Goal: Task Accomplishment & Management: Manage account settings

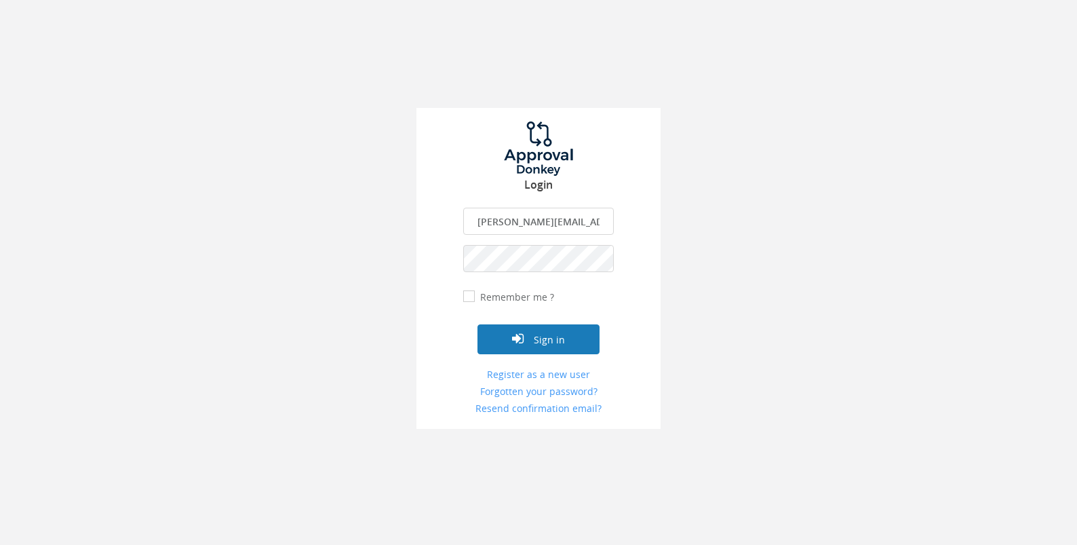
click at [494, 335] on button "Sign in" at bounding box center [539, 339] width 122 height 30
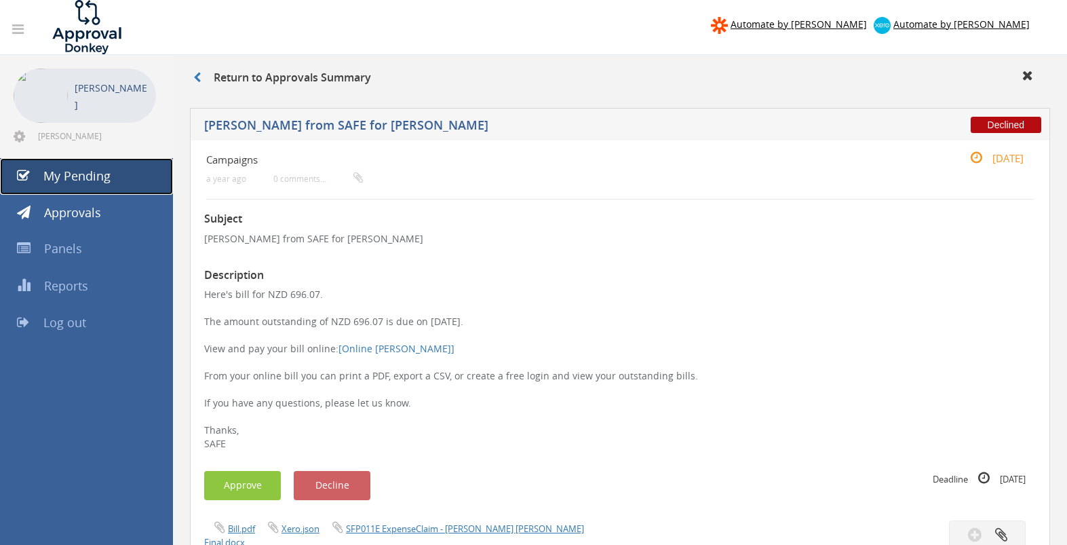
click at [103, 161] on link "My Pending" at bounding box center [86, 176] width 173 height 37
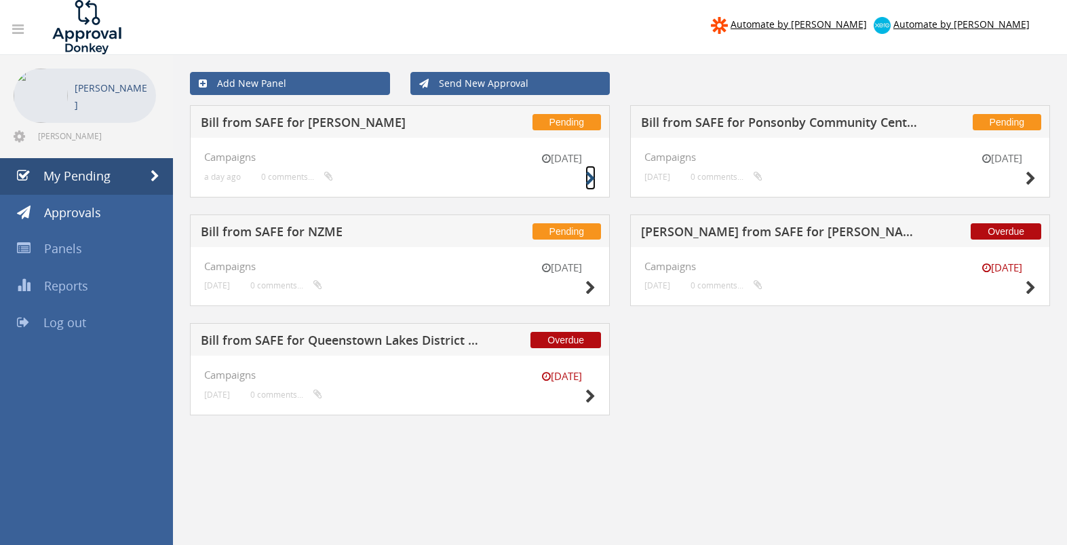
click at [587, 178] on icon at bounding box center [590, 179] width 10 height 14
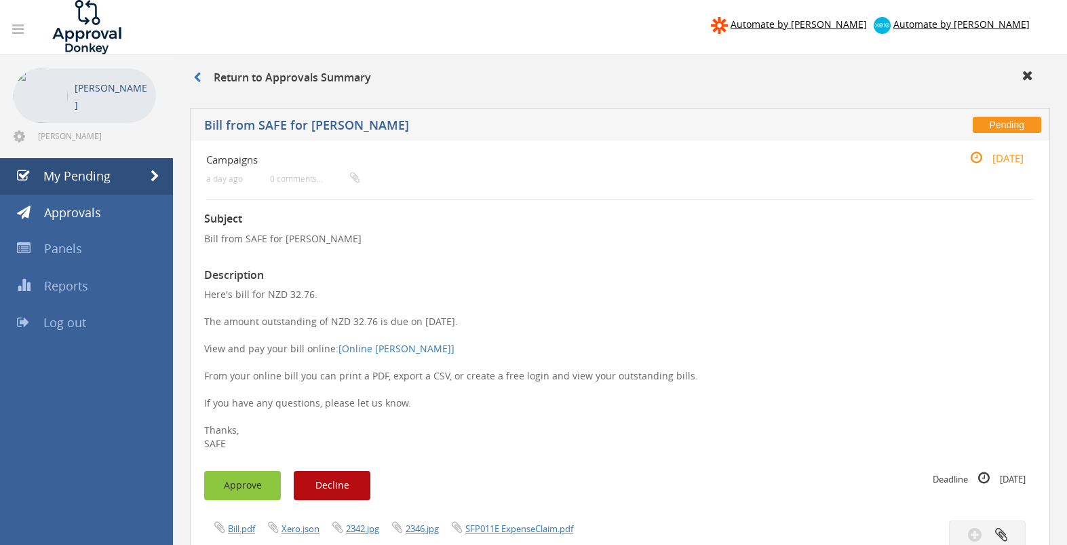
click at [256, 479] on button "Approve" at bounding box center [242, 485] width 77 height 29
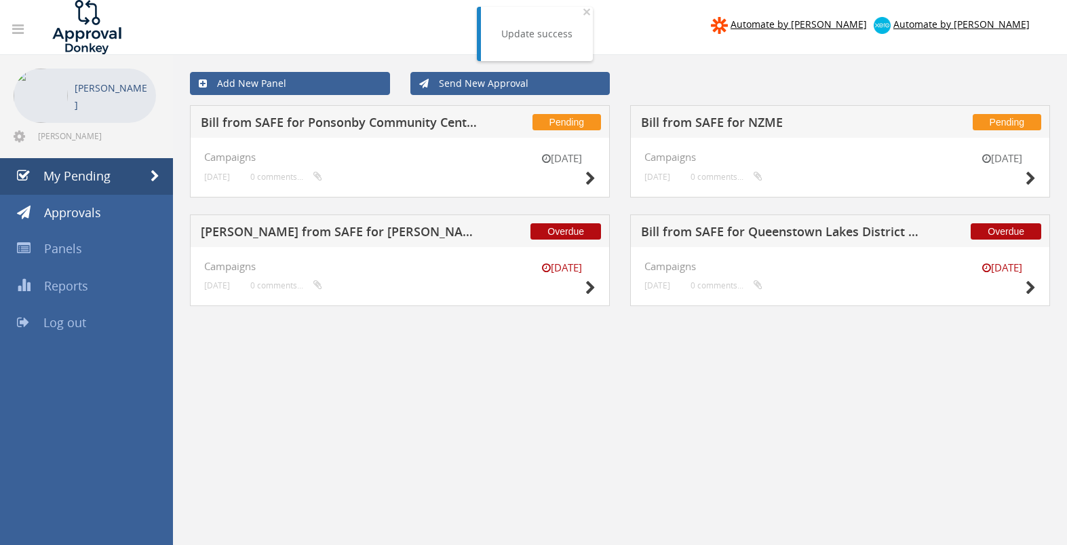
click at [581, 292] on div "[DATE]" at bounding box center [562, 279] width 68 height 39
click at [586, 291] on icon at bounding box center [590, 288] width 10 height 14
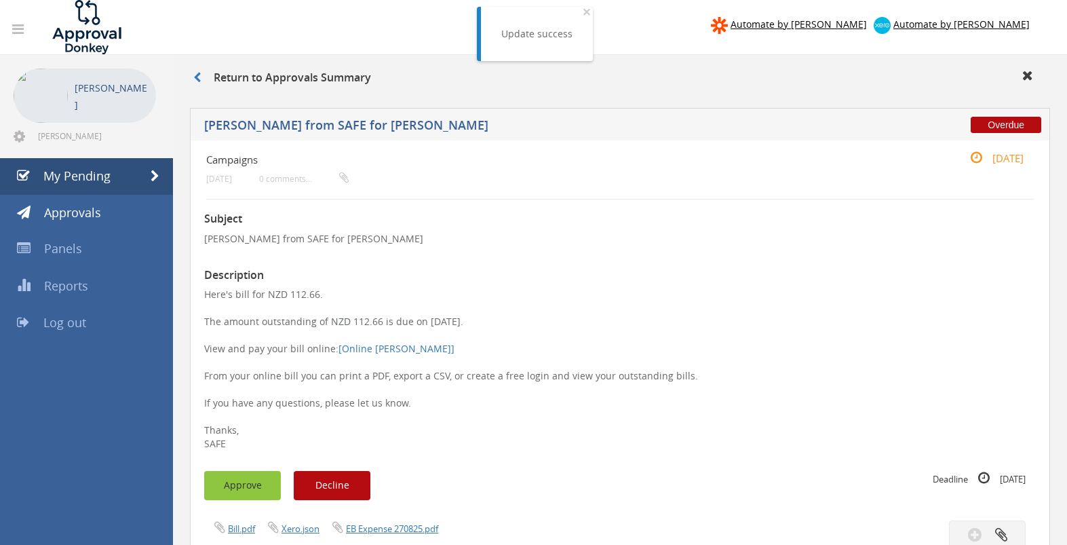
click at [244, 484] on button "Approve" at bounding box center [242, 485] width 77 height 29
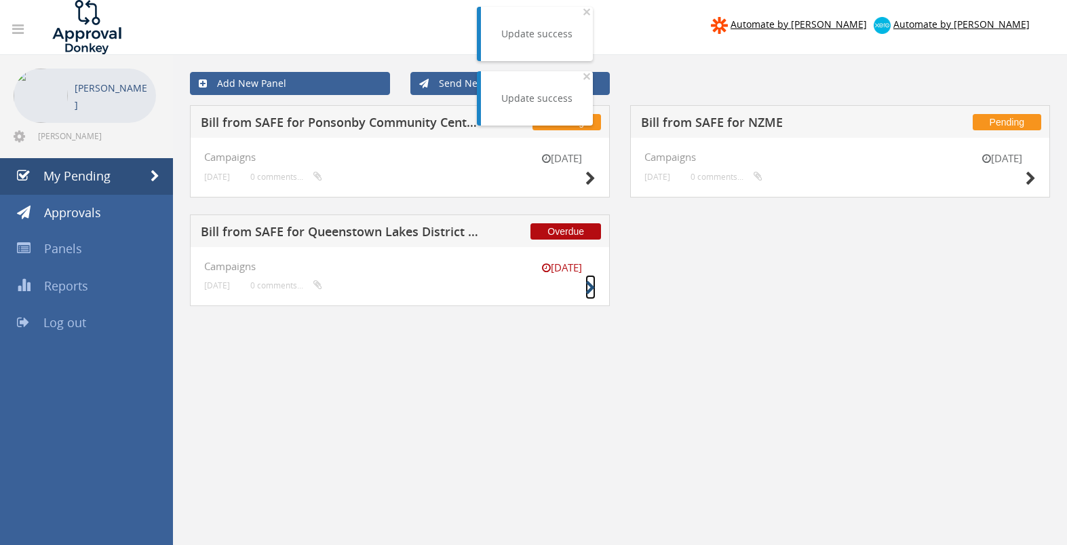
click at [585, 285] on icon at bounding box center [590, 288] width 10 height 14
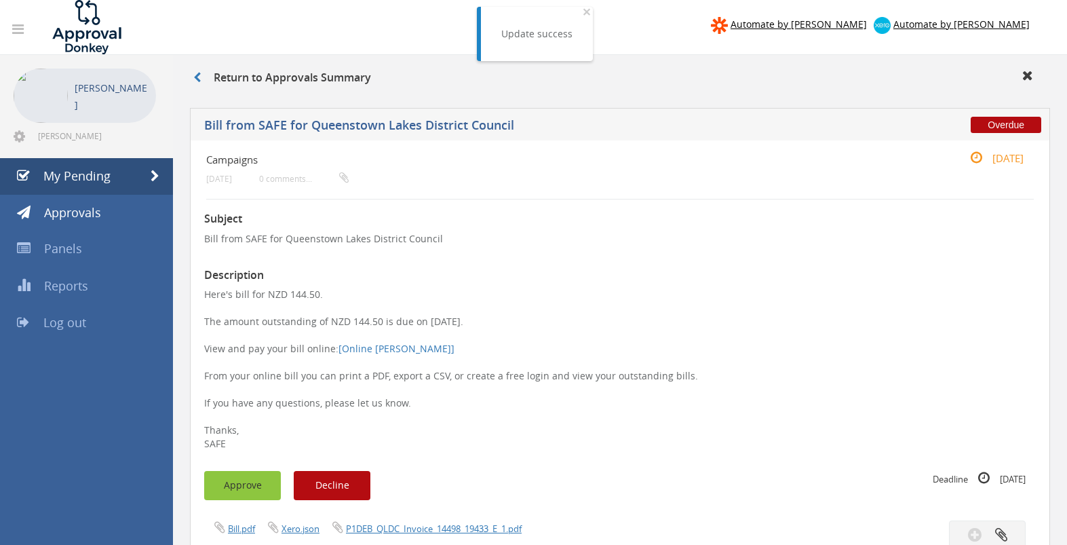
click at [254, 491] on button "Approve" at bounding box center [242, 485] width 77 height 29
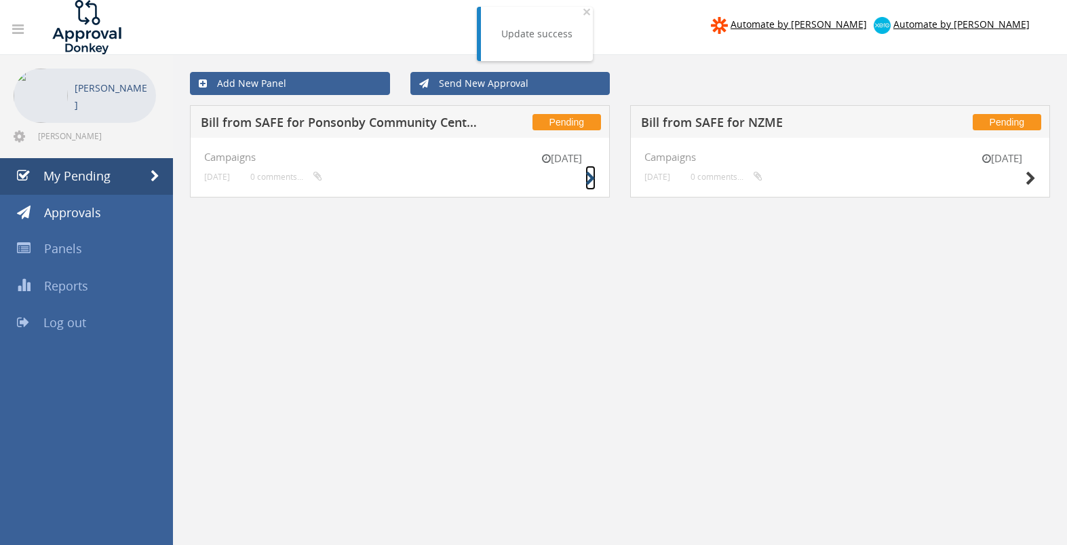
click at [590, 172] on icon at bounding box center [590, 179] width 10 height 14
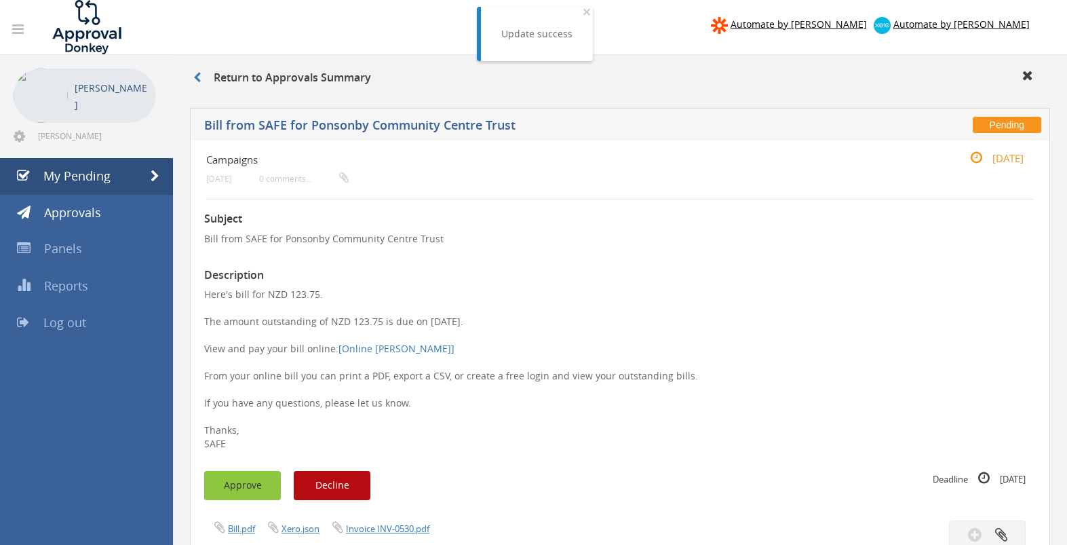
click at [233, 484] on button "Approve" at bounding box center [242, 485] width 77 height 29
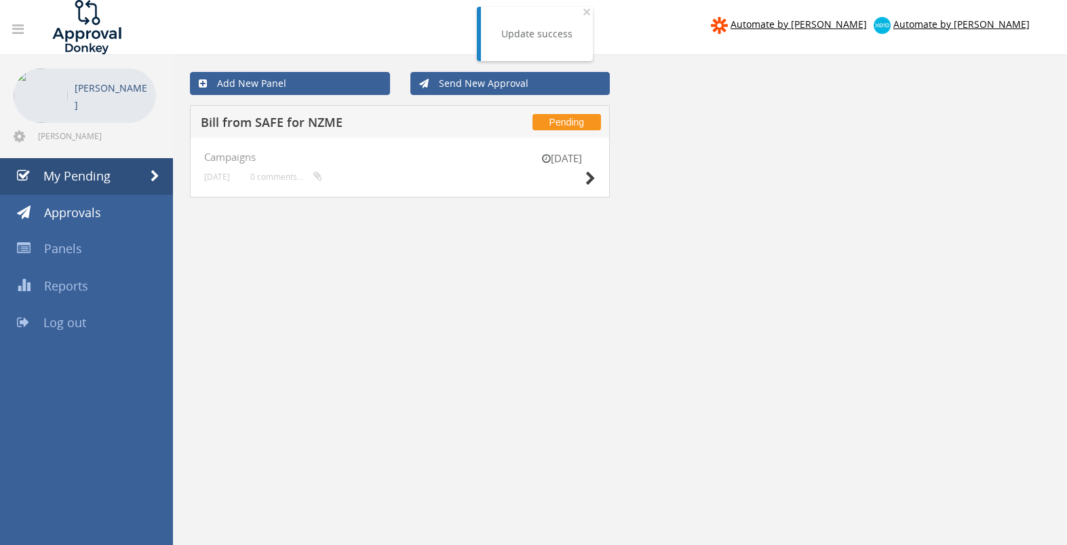
click at [596, 180] on div "[DATE] Campaigns [DATE] 0 comments..." at bounding box center [400, 168] width 420 height 60
click at [593, 181] on icon at bounding box center [590, 179] width 10 height 14
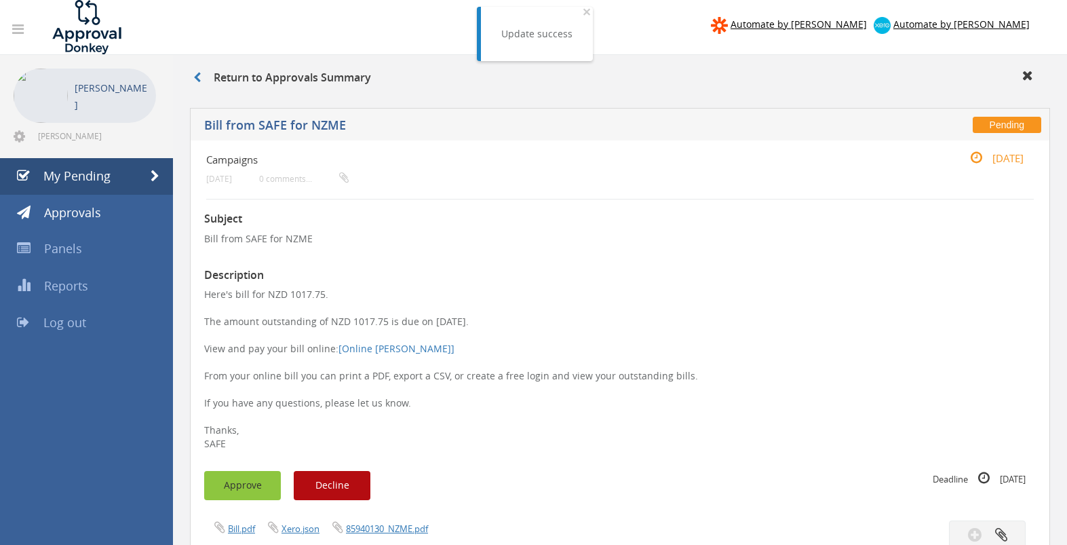
click at [267, 480] on button "Approve" at bounding box center [242, 485] width 77 height 29
